Goal: Information Seeking & Learning: Understand process/instructions

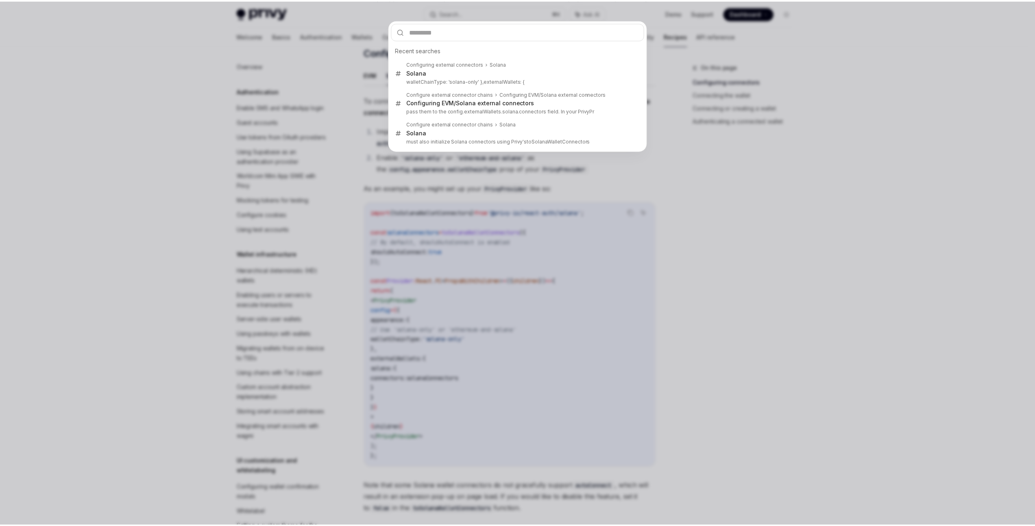
scroll to position [1034, 0]
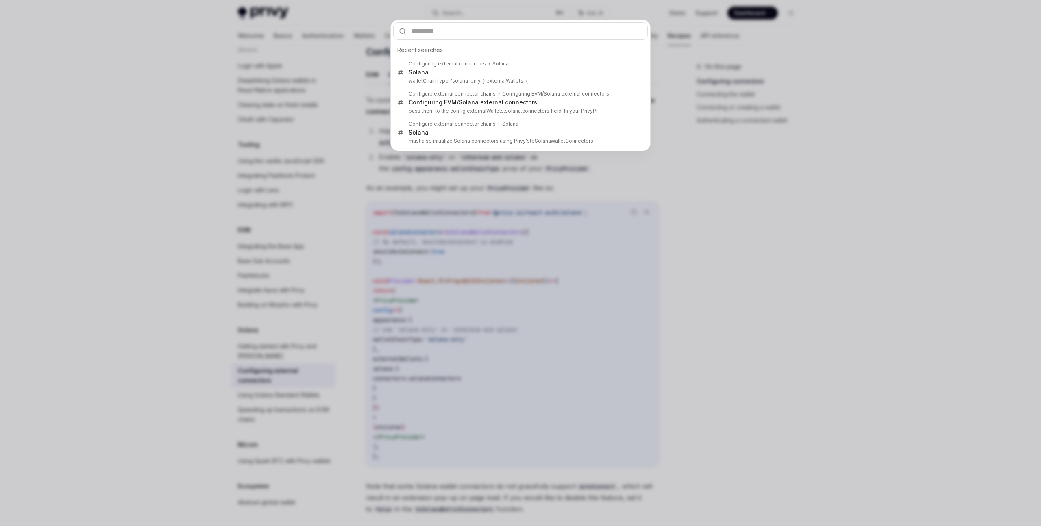
type input "**********"
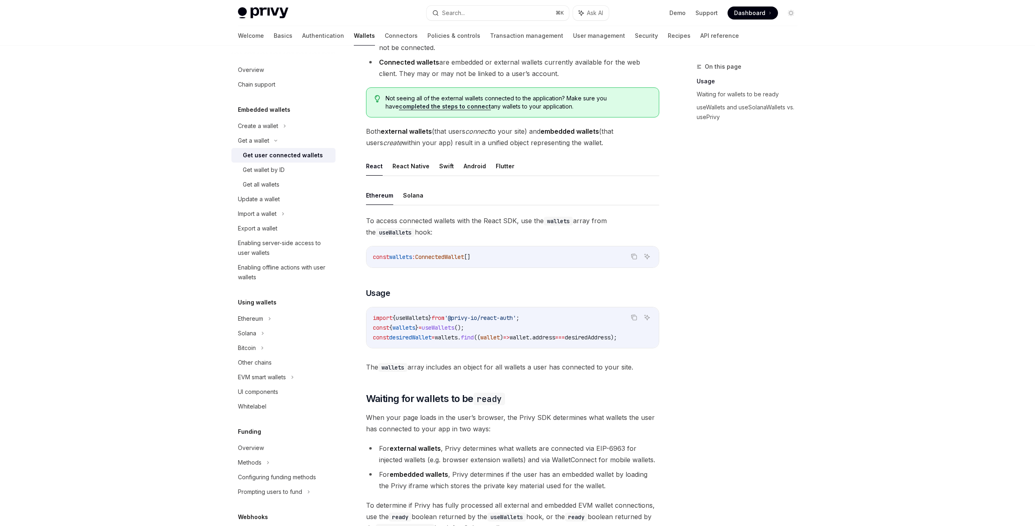
drag, startPoint x: 490, startPoint y: 348, endPoint x: 542, endPoint y: 348, distance: 51.2
click at [542, 348] on div "import { useWallets } from '@privy-io/react-auth' ; const { wallets } = useWall…" at bounding box center [512, 327] width 292 height 41
drag, startPoint x: 491, startPoint y: 325, endPoint x: 467, endPoint y: 328, distance: 23.8
click at [467, 328] on code "import { useWallets } from '@privy-io/react-auth' ; const { wallets } = useWall…" at bounding box center [512, 327] width 279 height 29
click at [541, 319] on code "import { useWallets } from '@privy-io/react-auth' ; const { wallets } = useWall…" at bounding box center [512, 327] width 279 height 29
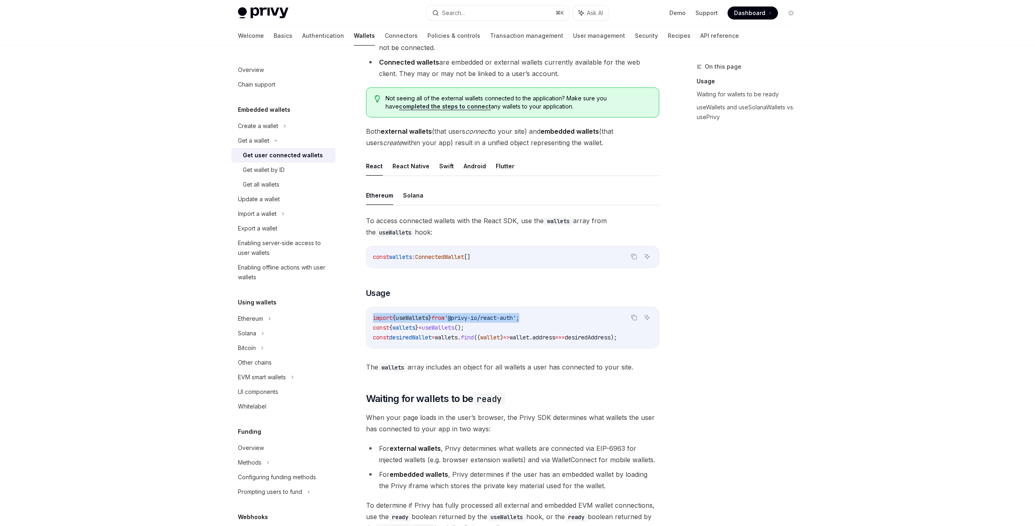
drag, startPoint x: 546, startPoint y: 317, endPoint x: 366, endPoint y: 318, distance: 180.5
click at [366, 318] on div "import { useWallets } from '@privy-io/react-auth' ; const { wallets } = useWall…" at bounding box center [512, 327] width 292 height 41
copy span "import { useWallets } from '@privy-io/react-auth' ;"
click at [463, 13] on div "Search..." at bounding box center [453, 13] width 23 height 10
click at [463, 13] on div "Recent searches Get user connected wallets useWallets and useSolanaWallets vs. …" at bounding box center [520, 263] width 1041 height 526
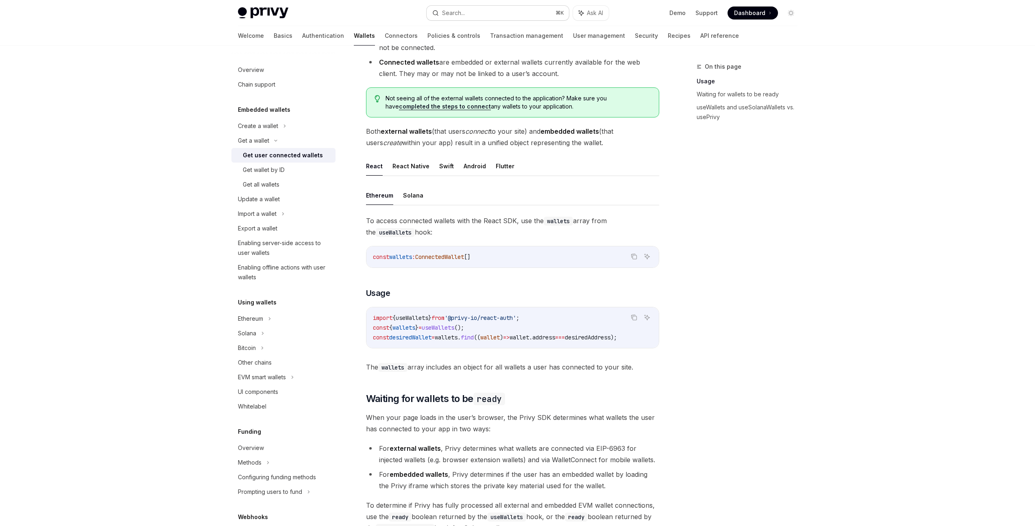
click at [463, 13] on div "Search..." at bounding box center [453, 13] width 23 height 10
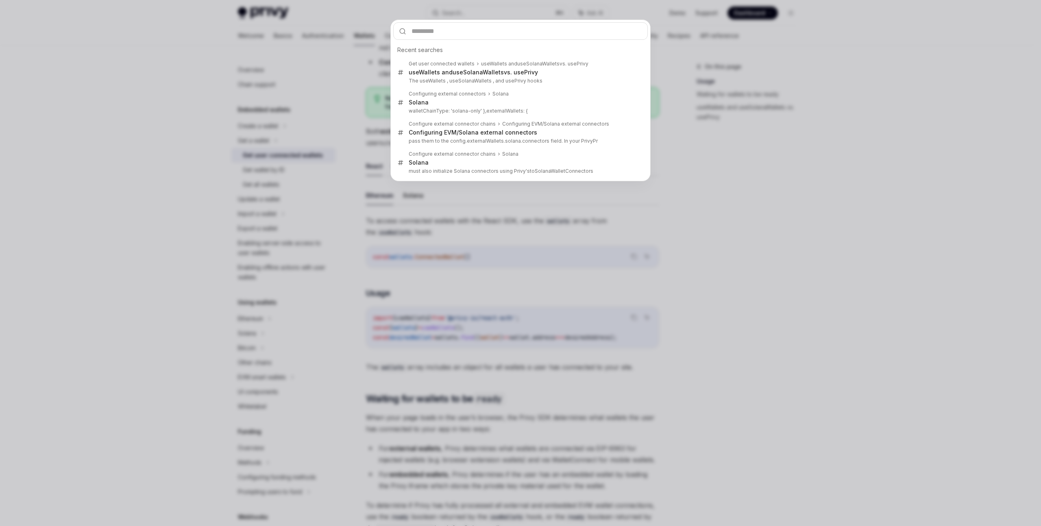
type input "**********"
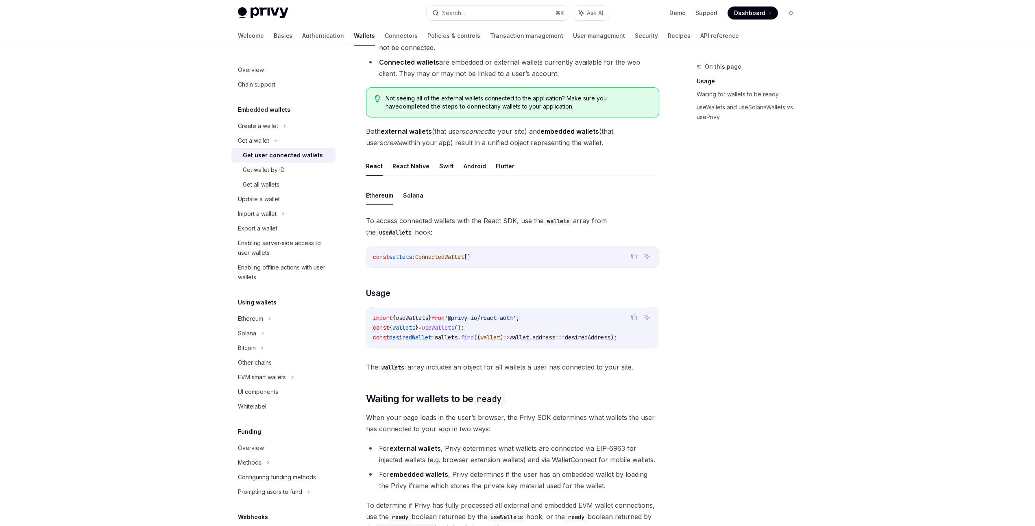
type textarea "*"
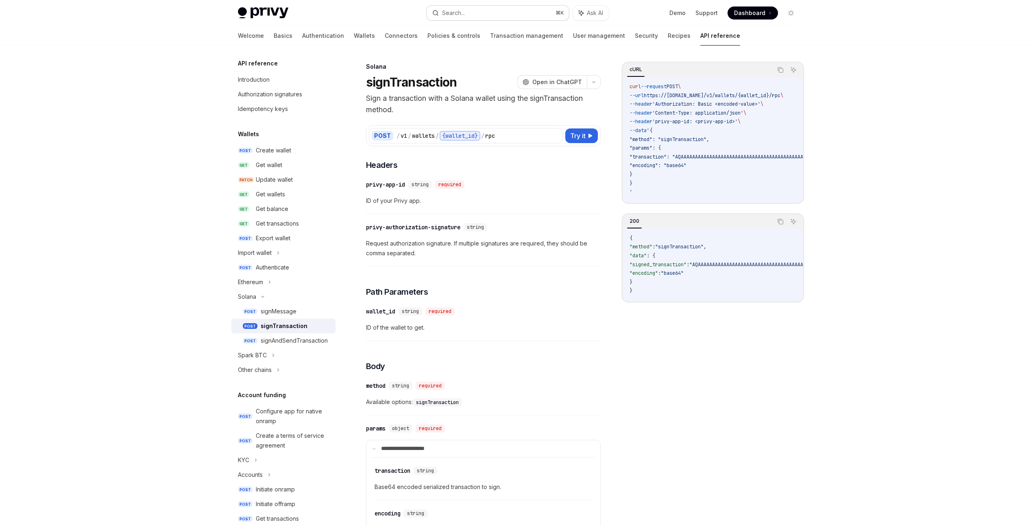
click at [483, 13] on button "Search... ⌘ K" at bounding box center [497, 13] width 142 height 15
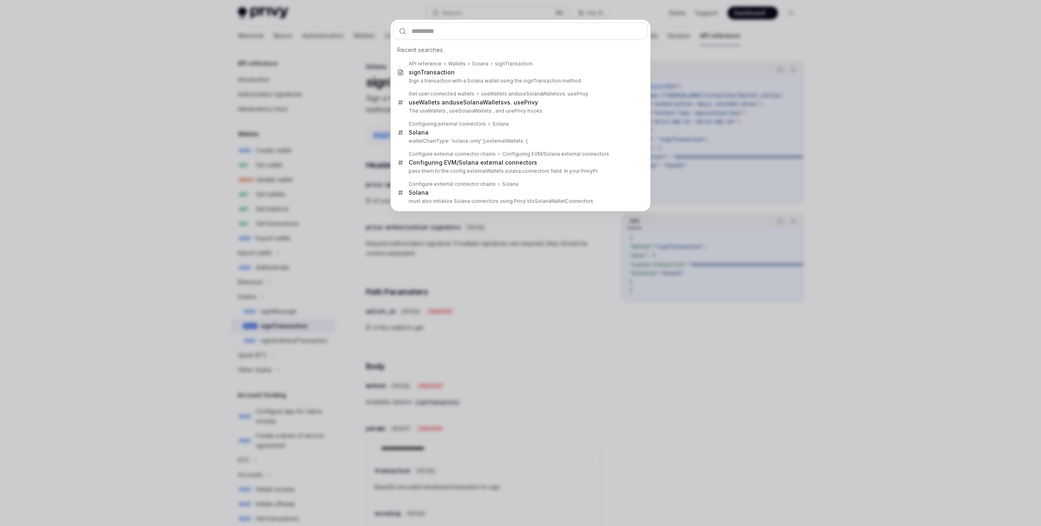
type input "**********"
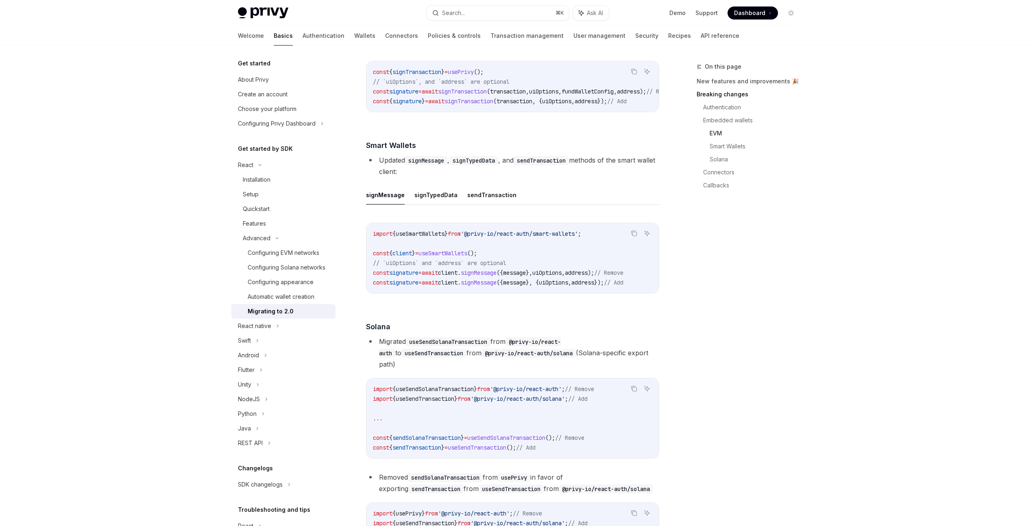
scroll to position [1245, 0]
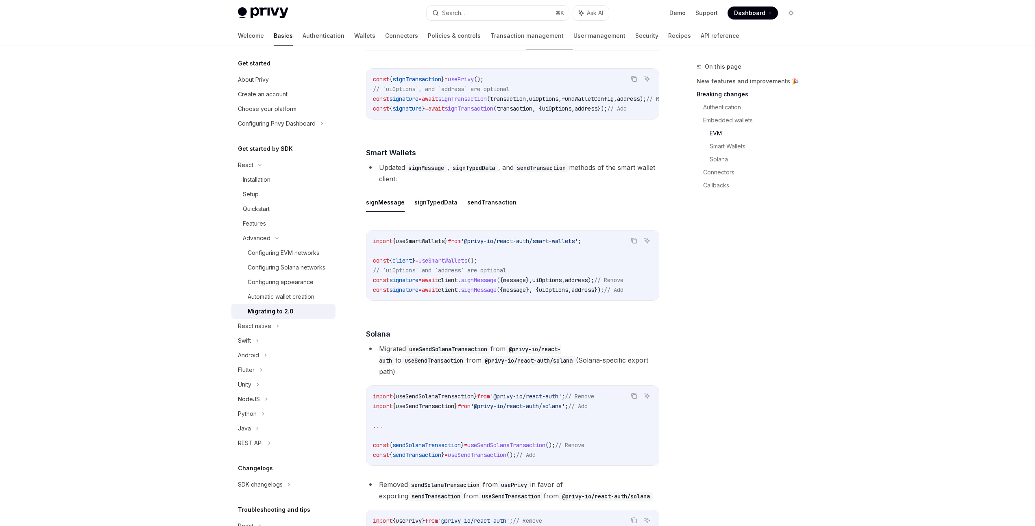
click at [472, 83] on span "usePrivy" at bounding box center [461, 79] width 26 height 7
click at [424, 83] on span "signTransaction" at bounding box center [416, 79] width 49 height 7
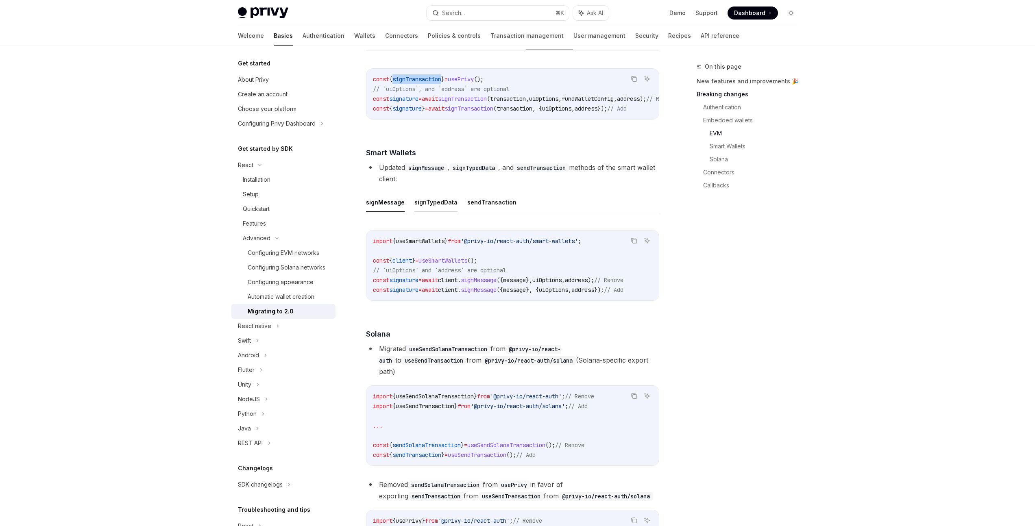
click at [434, 212] on button "signTypedData" at bounding box center [435, 202] width 43 height 19
click at [487, 212] on button "sendTransaction" at bounding box center [491, 202] width 49 height 19
click at [437, 212] on button "signTypedData" at bounding box center [435, 202] width 43 height 19
click at [394, 212] on button "signMessage" at bounding box center [385, 202] width 39 height 19
type textarea "*"
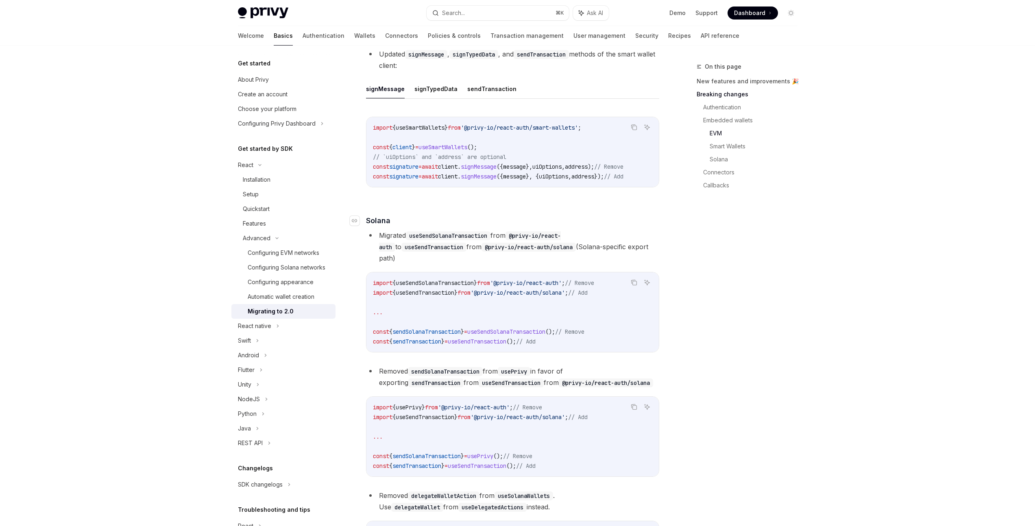
scroll to position [1371, 0]
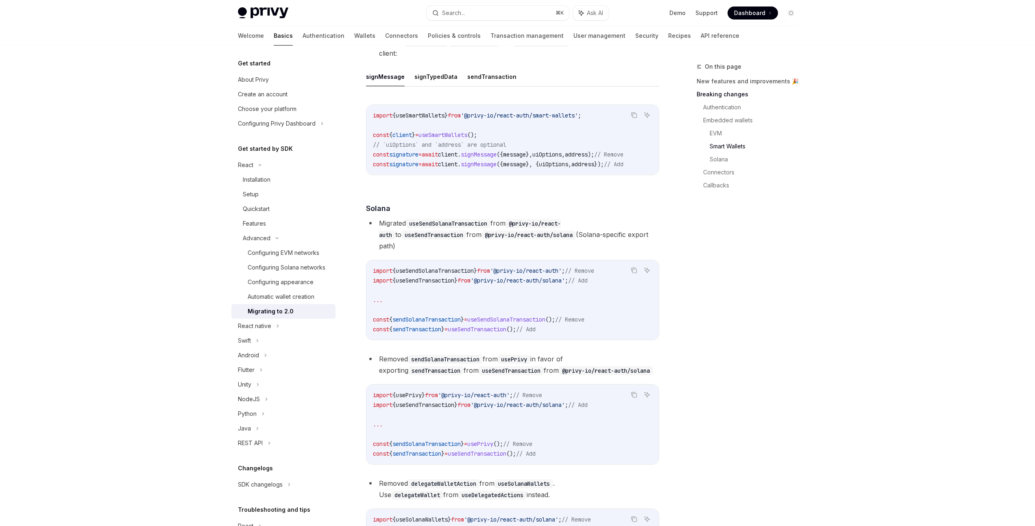
click at [435, 284] on span "useSendTransaction" at bounding box center [425, 280] width 59 height 7
